Goal: Task Accomplishment & Management: Manage account settings

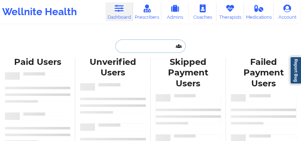
click at [125, 49] on input "text" at bounding box center [151, 46] width 70 height 13
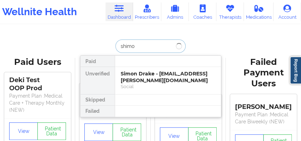
type input "[PERSON_NAME]"
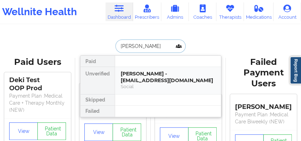
click at [129, 72] on div "[PERSON_NAME] - [EMAIL_ADDRESS][DOMAIN_NAME]" at bounding box center [168, 77] width 95 height 13
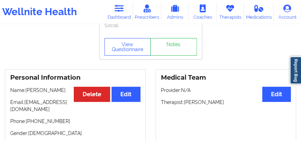
scroll to position [8, 0]
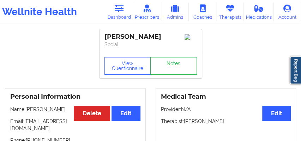
drag, startPoint x: 162, startPoint y: 37, endPoint x: 105, endPoint y: 39, distance: 56.9
click at [105, 39] on div "[PERSON_NAME]" at bounding box center [151, 37] width 93 height 8
copy div "[PERSON_NAME]"
click at [121, 12] on icon at bounding box center [118, 9] width 9 height 8
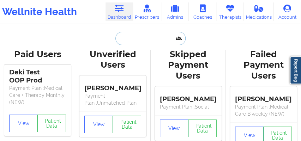
click at [126, 42] on input "text" at bounding box center [151, 38] width 70 height 13
paste input "[EMAIL_ADDRESS][DOMAIN_NAME]"
type input "[EMAIL_ADDRESS][DOMAIN_NAME]"
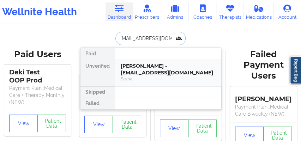
click at [151, 77] on div "Social" at bounding box center [168, 79] width 95 height 6
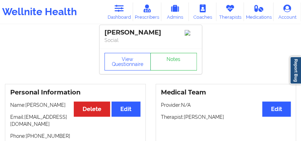
scroll to position [12, 0]
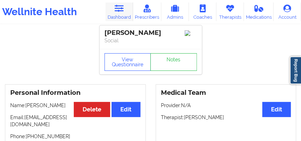
click at [122, 10] on icon at bounding box center [118, 9] width 9 height 8
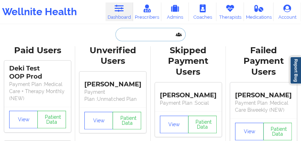
click at [124, 39] on input "text" at bounding box center [151, 34] width 70 height 13
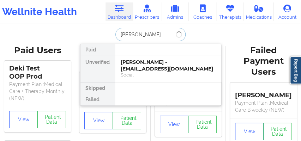
type input "[PERSON_NAME]"
click at [131, 60] on div "[PERSON_NAME] - [EMAIL_ADDRESS][DOMAIN_NAME]" at bounding box center [168, 65] width 95 height 13
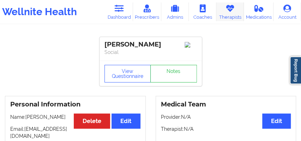
click at [228, 10] on icon at bounding box center [230, 9] width 9 height 8
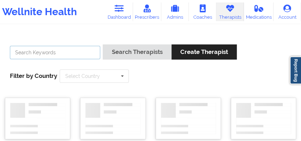
click at [83, 53] on input "text" at bounding box center [55, 52] width 90 height 13
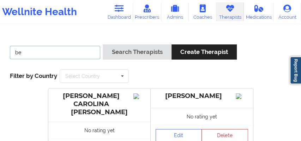
type input "b"
click at [114, 16] on link "Dashboard" at bounding box center [120, 11] width 28 height 19
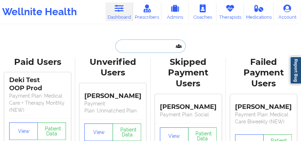
click at [123, 44] on input "text" at bounding box center [151, 46] width 70 height 13
click at [225, 21] on link "Therapists" at bounding box center [231, 11] width 28 height 19
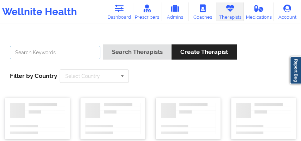
click at [83, 53] on input "text" at bounding box center [55, 52] width 90 height 13
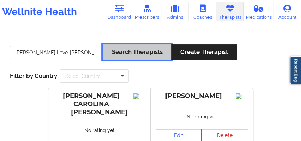
click at [128, 54] on button "Search Therapists" at bounding box center [137, 52] width 69 height 15
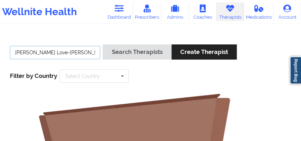
drag, startPoint x: 70, startPoint y: 53, endPoint x: 45, endPoint y: 54, distance: 25.1
click at [45, 54] on input "[PERSON_NAME] Love-[PERSON_NAME]" at bounding box center [55, 52] width 90 height 13
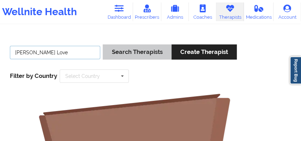
type input "[PERSON_NAME] Love"
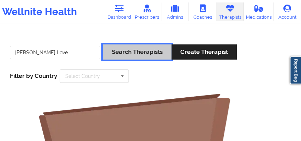
click at [122, 51] on button "Search Therapists" at bounding box center [137, 52] width 69 height 15
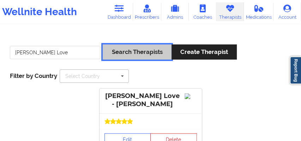
scroll to position [57, 0]
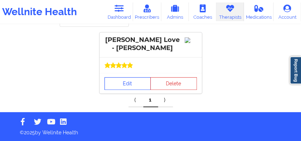
click at [117, 85] on link "Edit" at bounding box center [128, 83] width 47 height 13
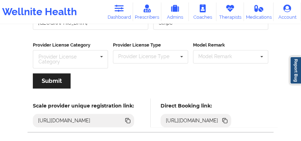
scroll to position [167, 0]
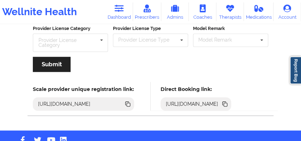
click at [226, 102] on icon at bounding box center [225, 104] width 4 height 4
